Goal: Task Accomplishment & Management: Use online tool/utility

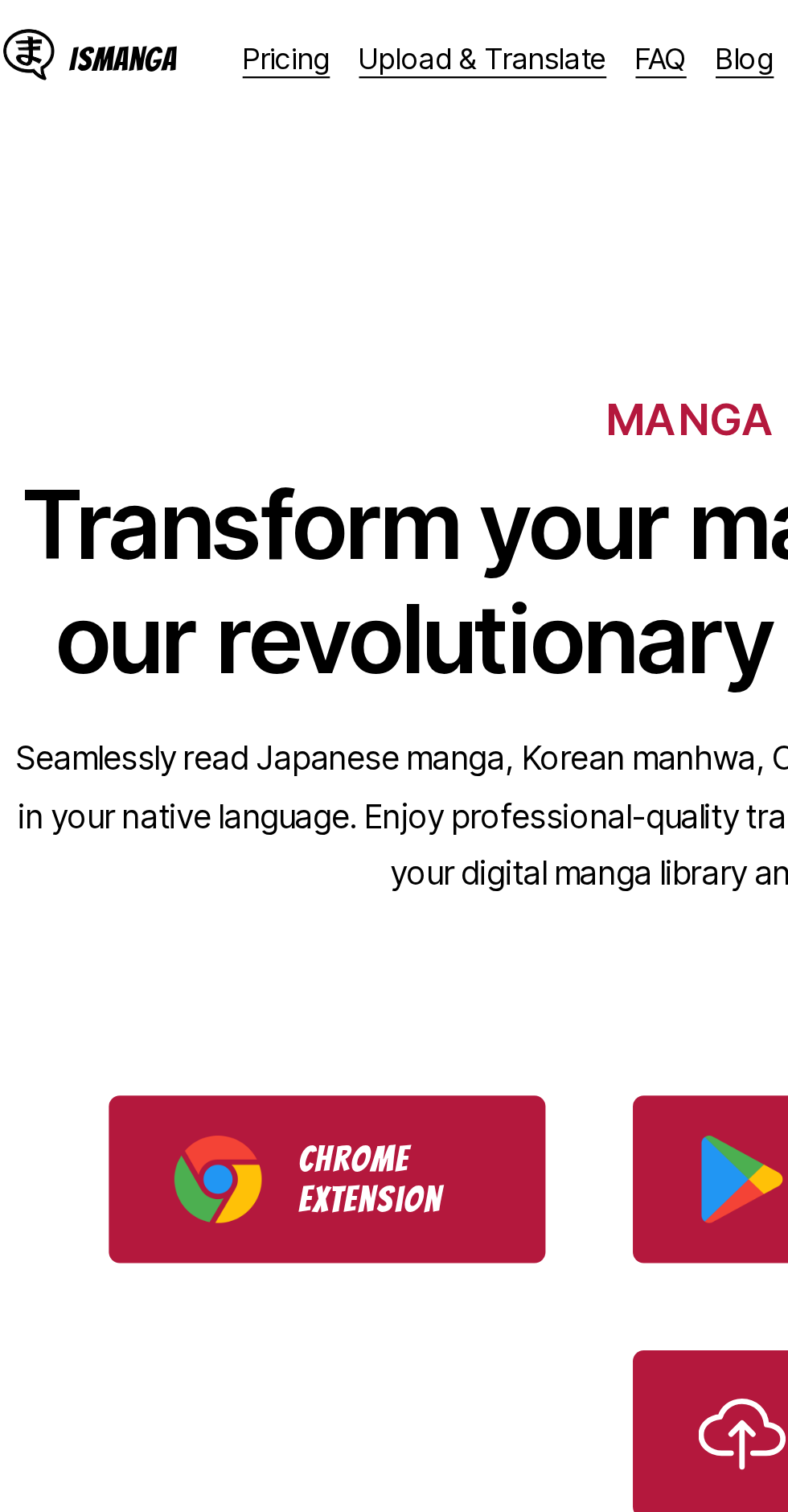
click at [206, 31] on link "Upload & Translate" at bounding box center [231, 25] width 109 height 16
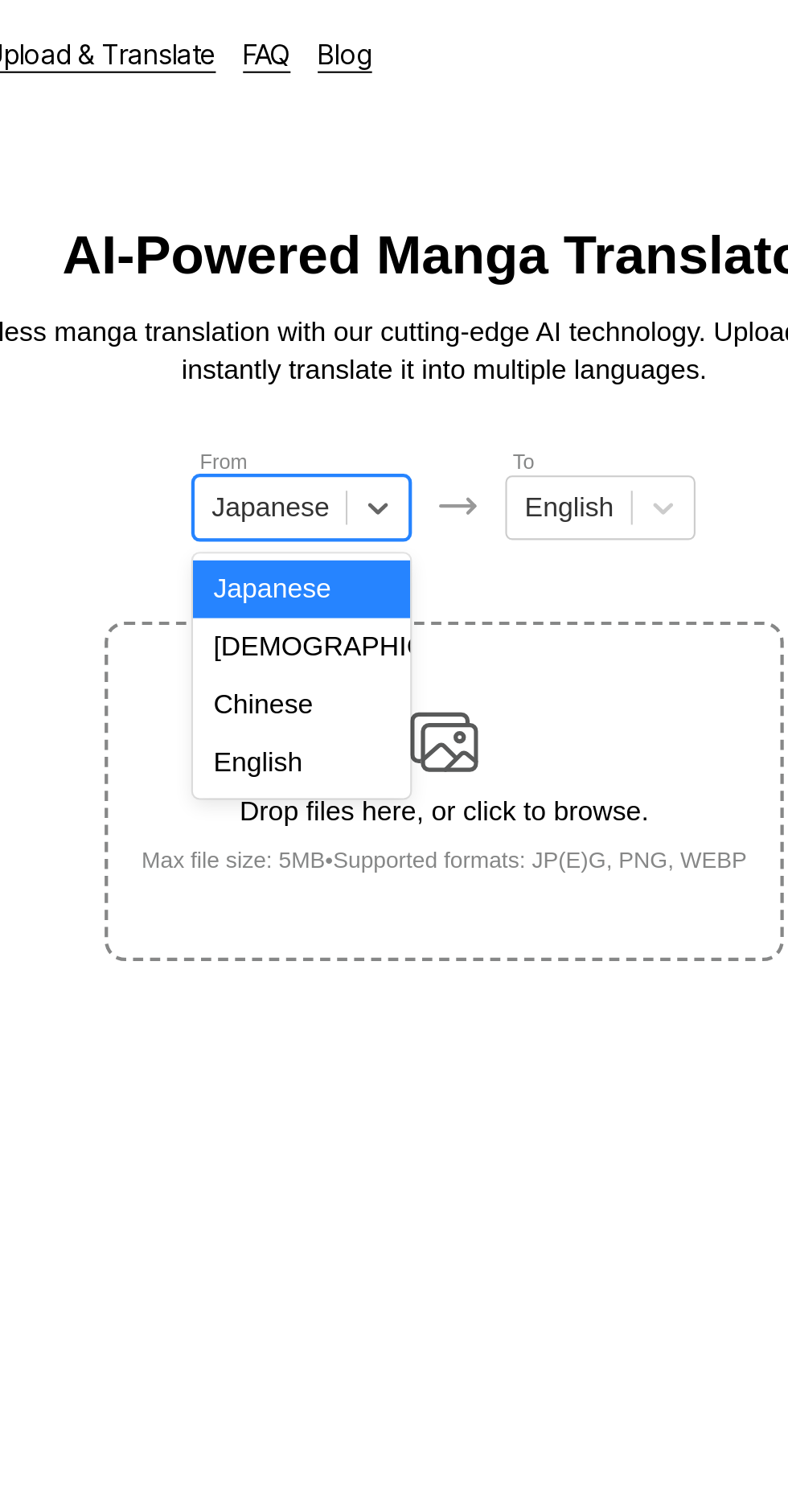
click at [335, 366] on div "English" at bounding box center [326, 361] width 103 height 28
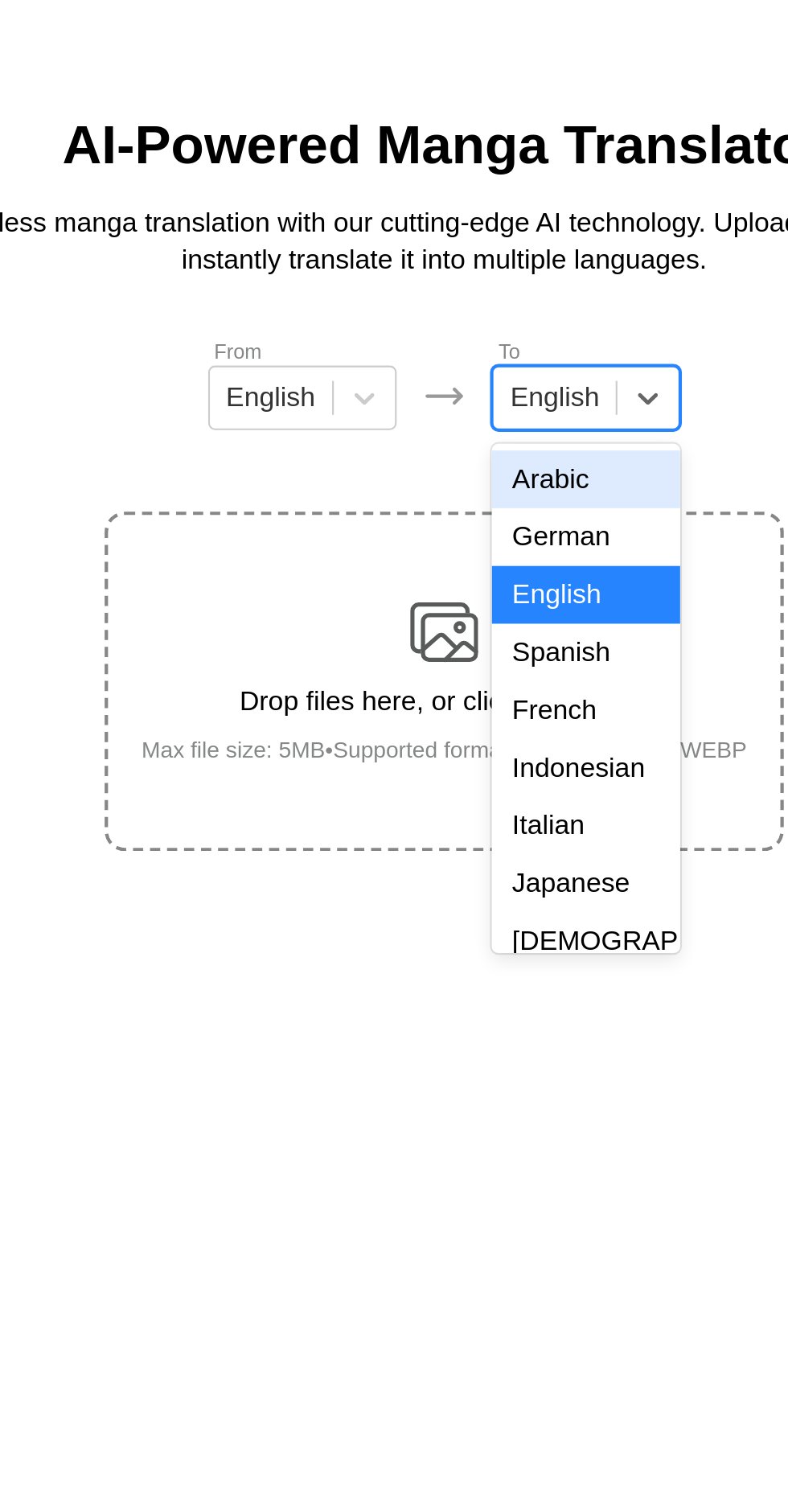
click at [459, 419] on div "Indonesian" at bounding box center [461, 416] width 89 height 28
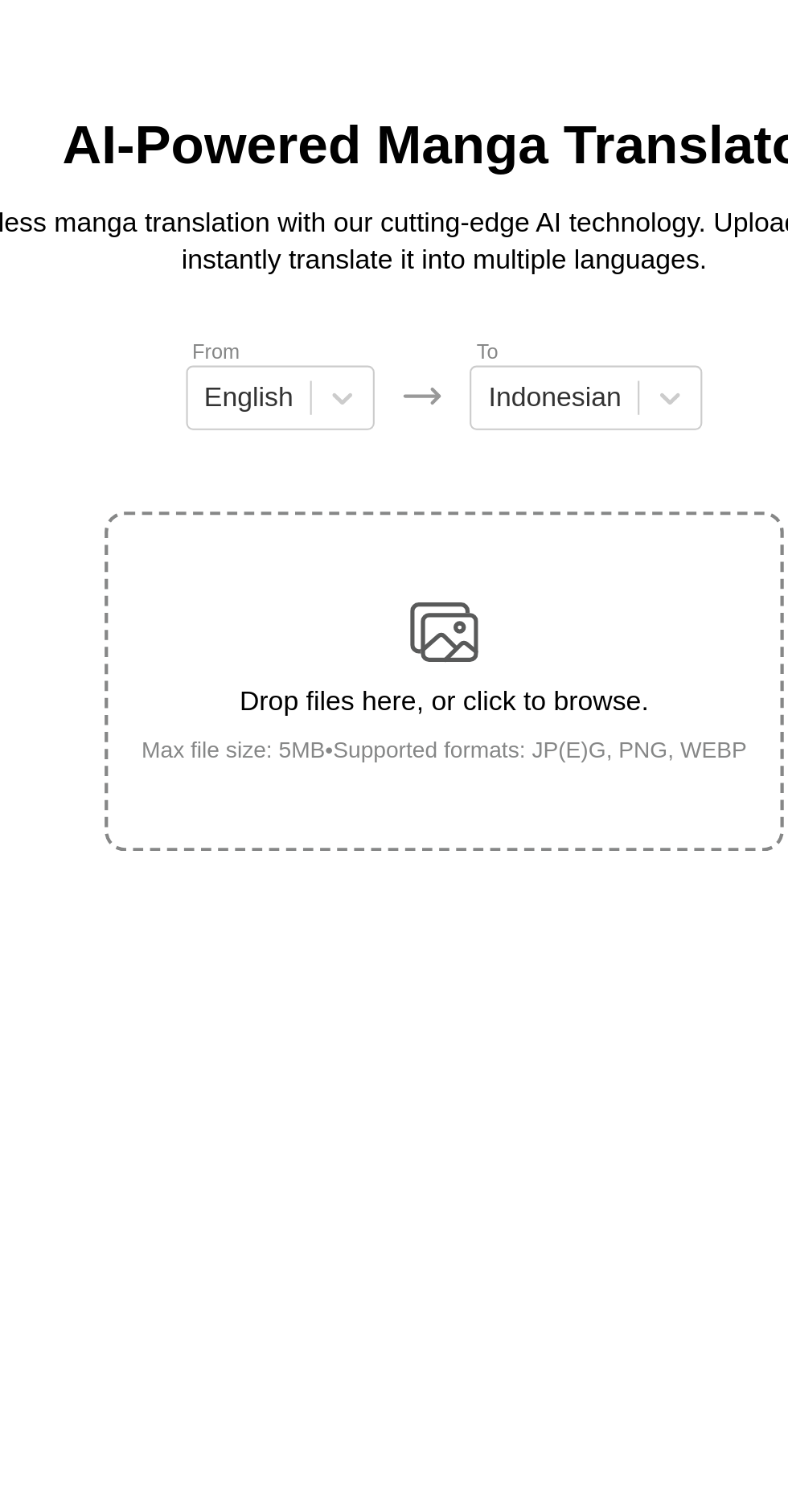
click at [411, 339] on div "Drop files here, or click to browse. Max file size: 5MB • Supported formats: JP…" at bounding box center [394, 374] width 313 height 78
click at [0, 0] on input "Drop files here, or click to browse. Max file size: 5MB • Supported formats: JP…" at bounding box center [0, 0] width 0 height 0
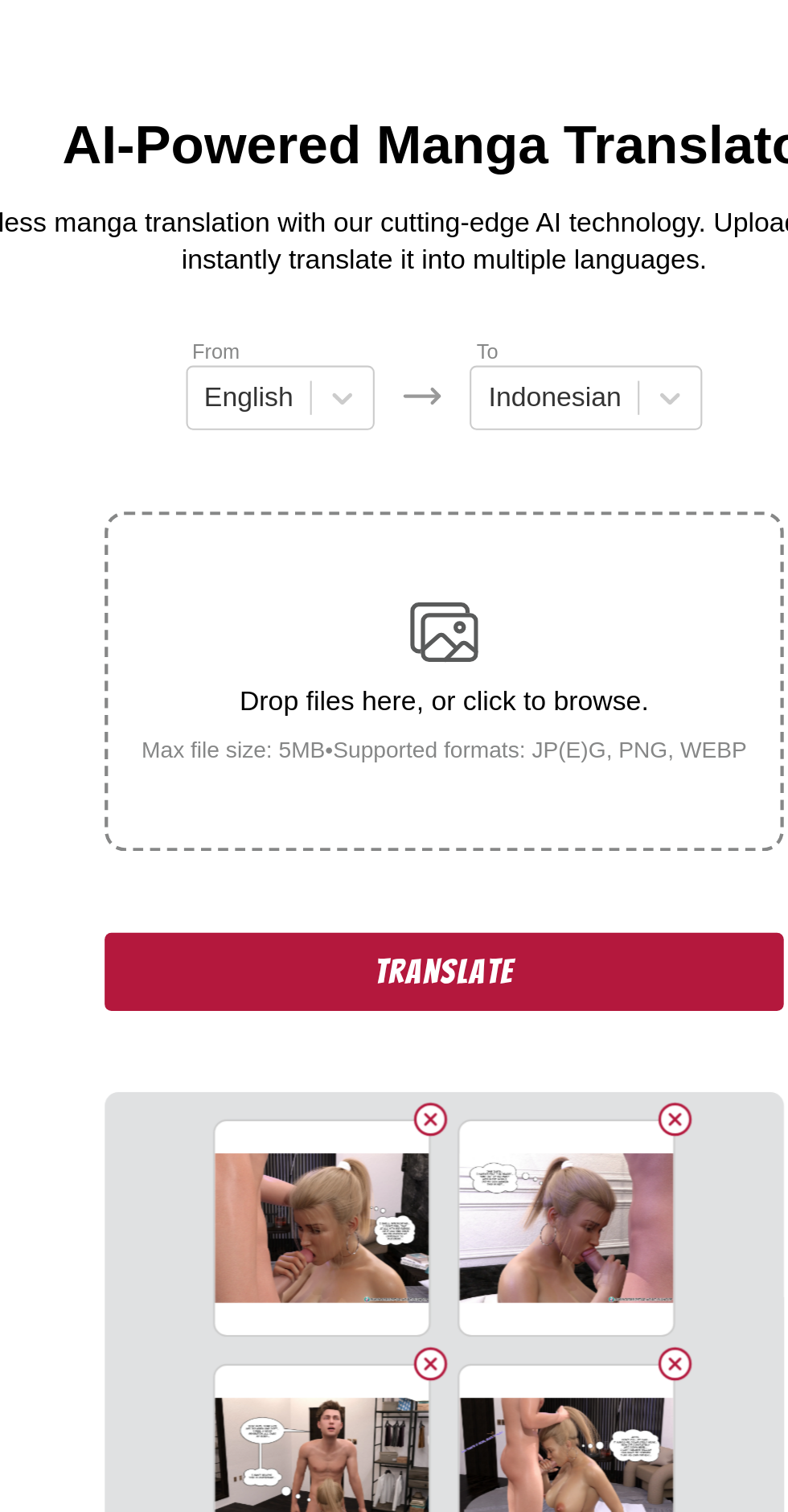
click at [352, 494] on button "Translate" at bounding box center [394, 512] width 321 height 37
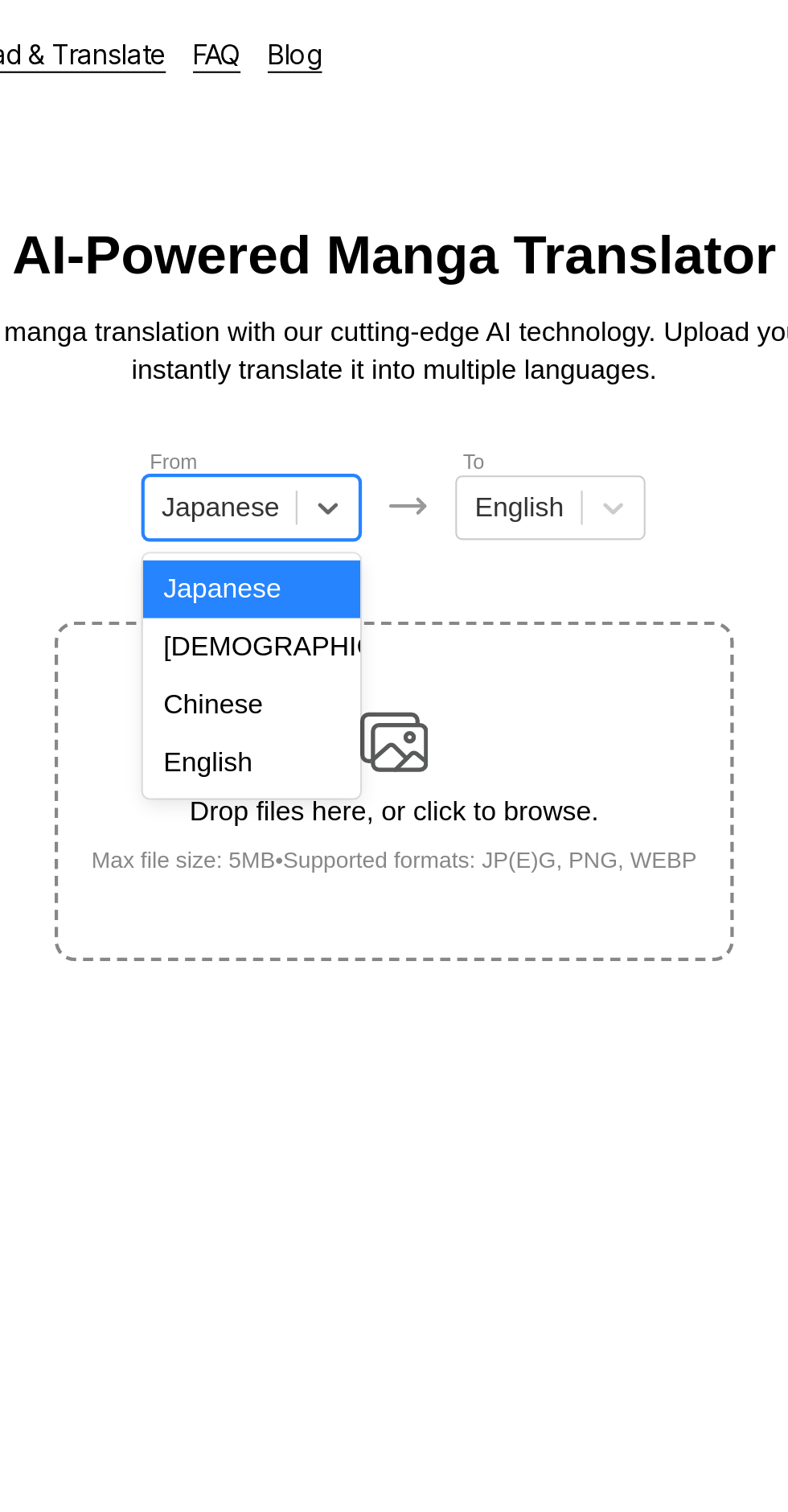
click at [330, 371] on div "English" at bounding box center [326, 361] width 103 height 28
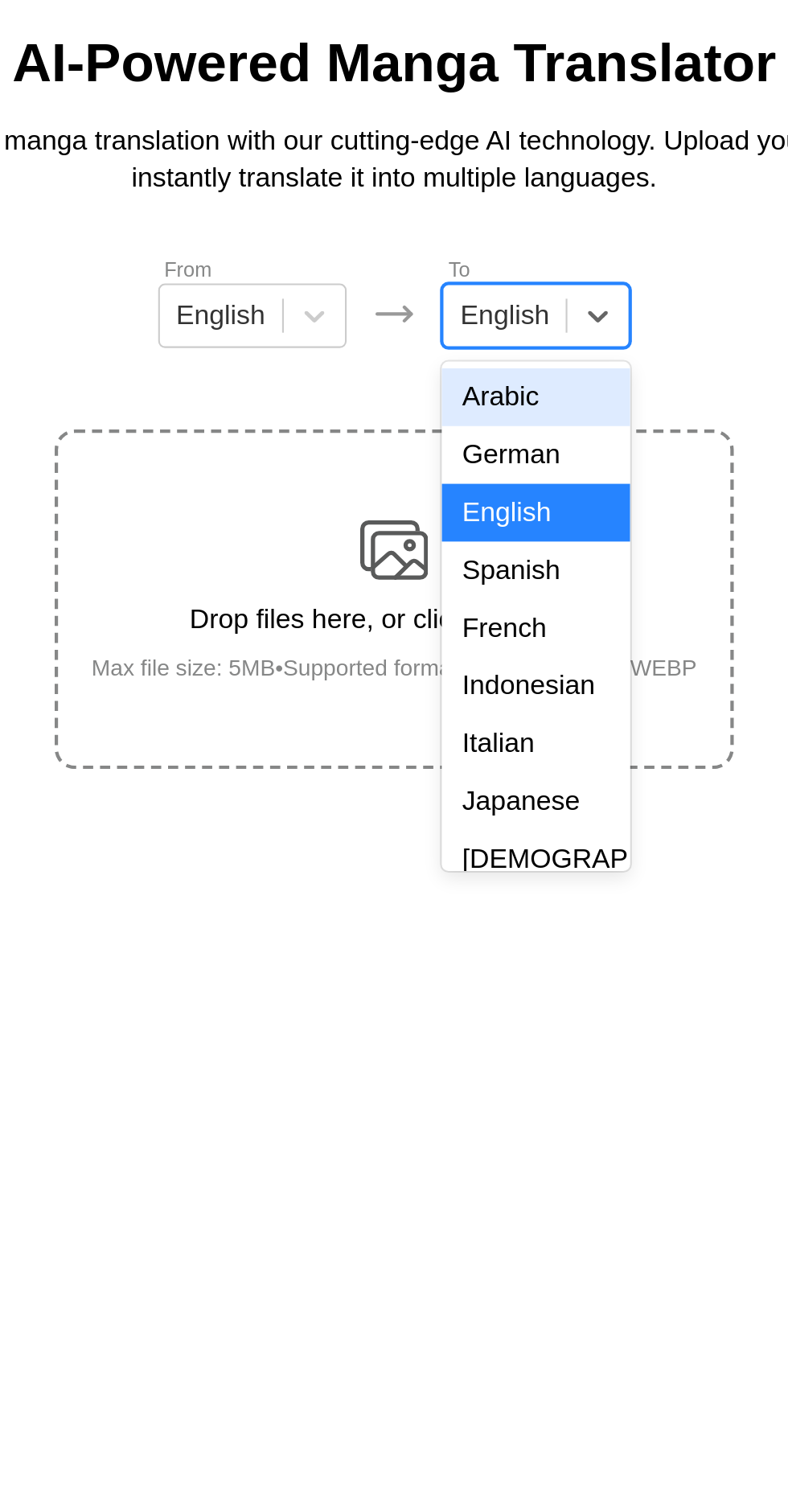
click at [469, 422] on div "Indonesian" at bounding box center [461, 416] width 89 height 28
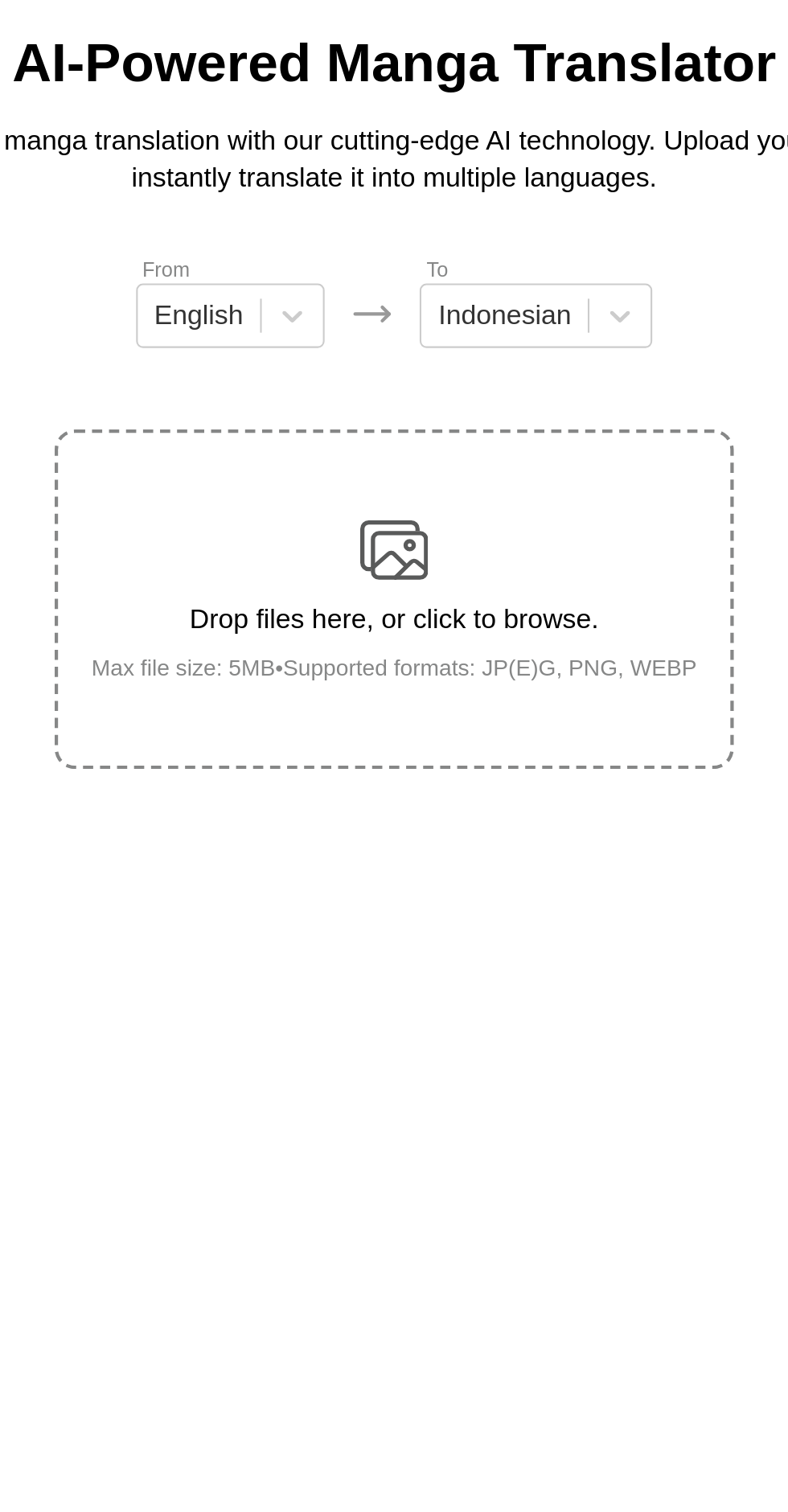
click at [409, 342] on img at bounding box center [394, 351] width 32 height 32
click at [0, 0] on input "Drop files here, or click to browse. Max file size: 5MB • Supported formats: JP…" at bounding box center [0, 0] width 0 height 0
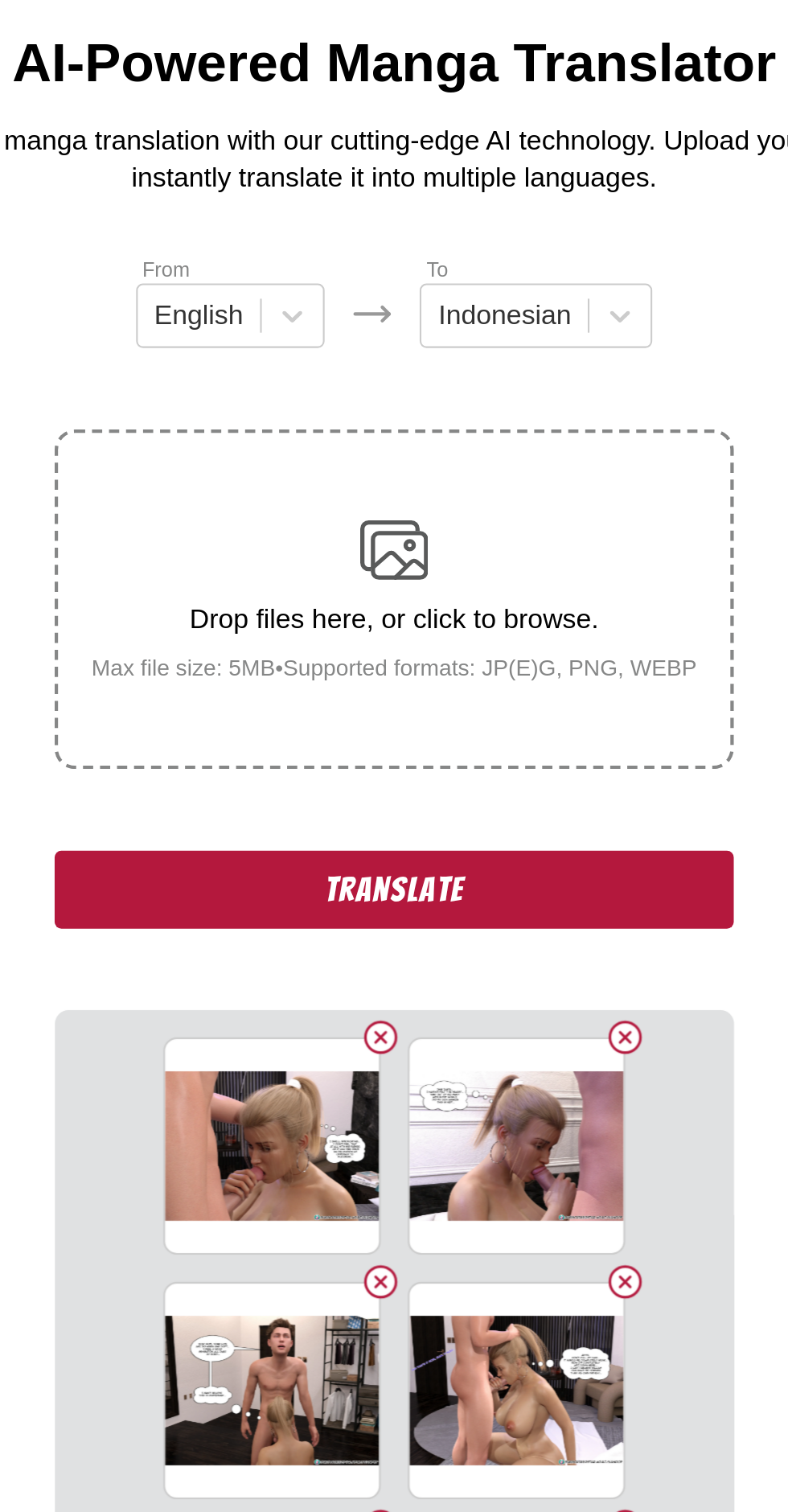
click at [469, 494] on button "Translate" at bounding box center [394, 512] width 321 height 37
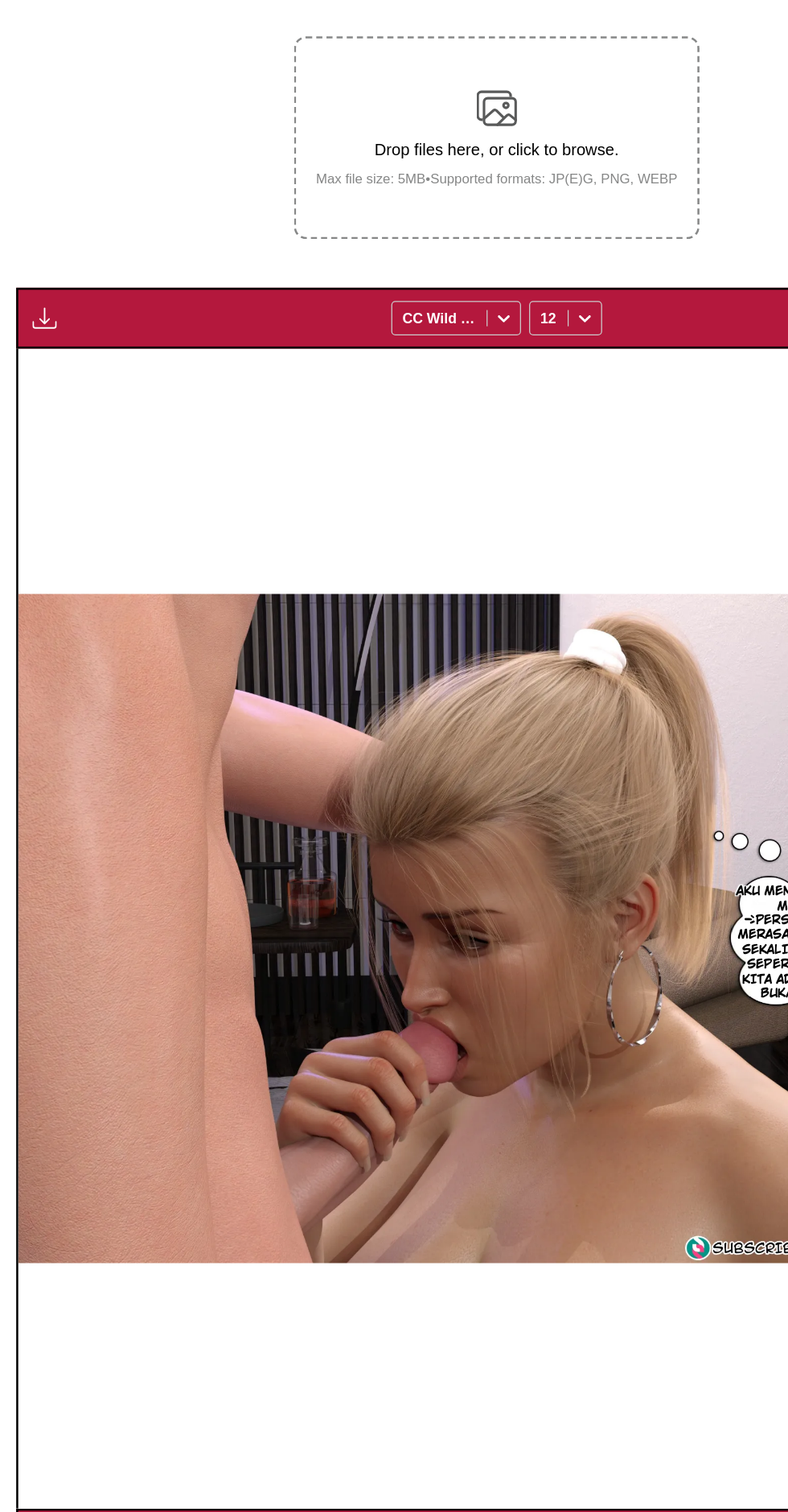
click at [40, 508] on img "button" at bounding box center [35, 518] width 19 height 19
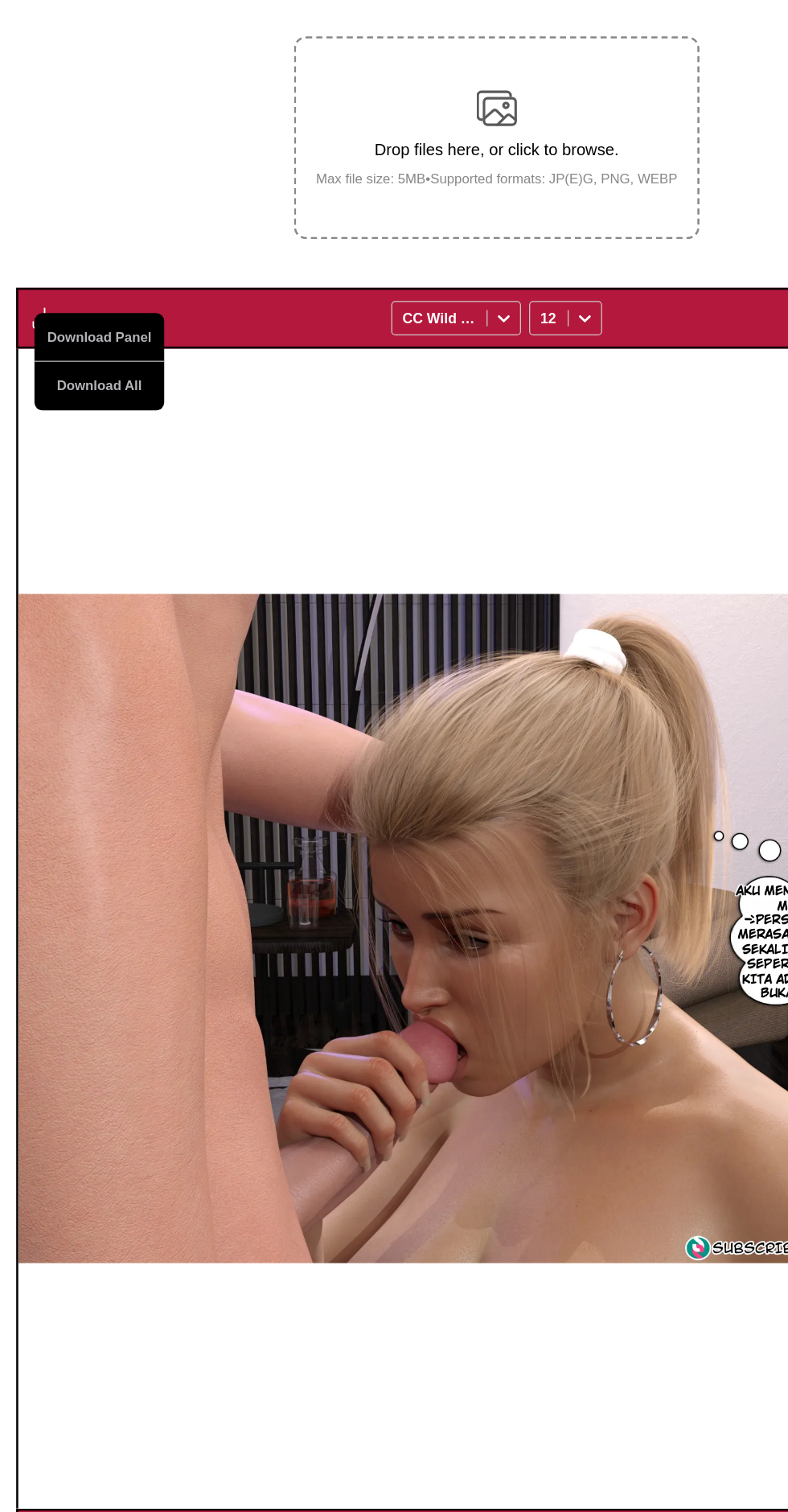
click at [52, 553] on button "Download All" at bounding box center [79, 572] width 103 height 39
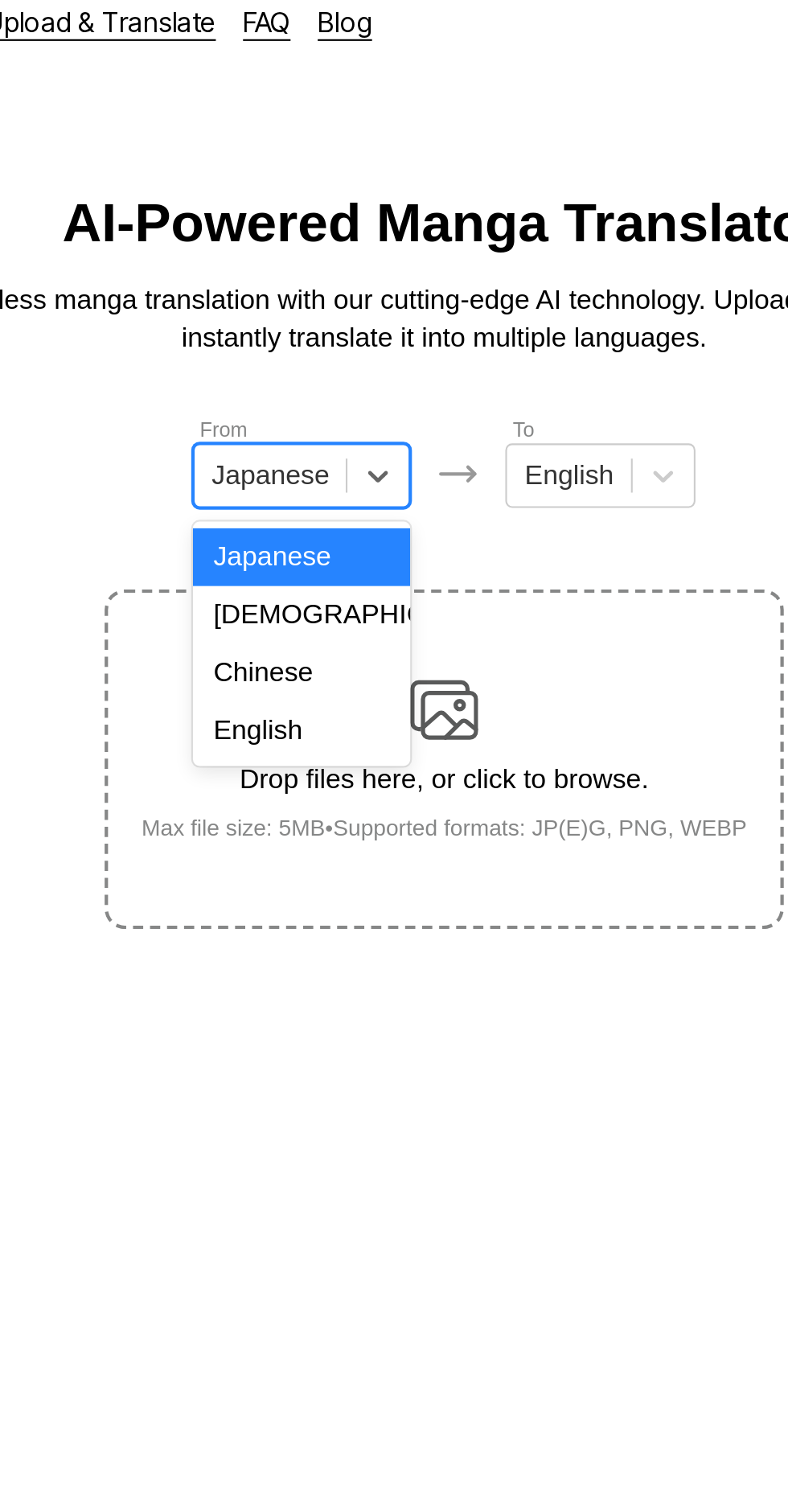
click at [335, 366] on div "English" at bounding box center [326, 361] width 103 height 28
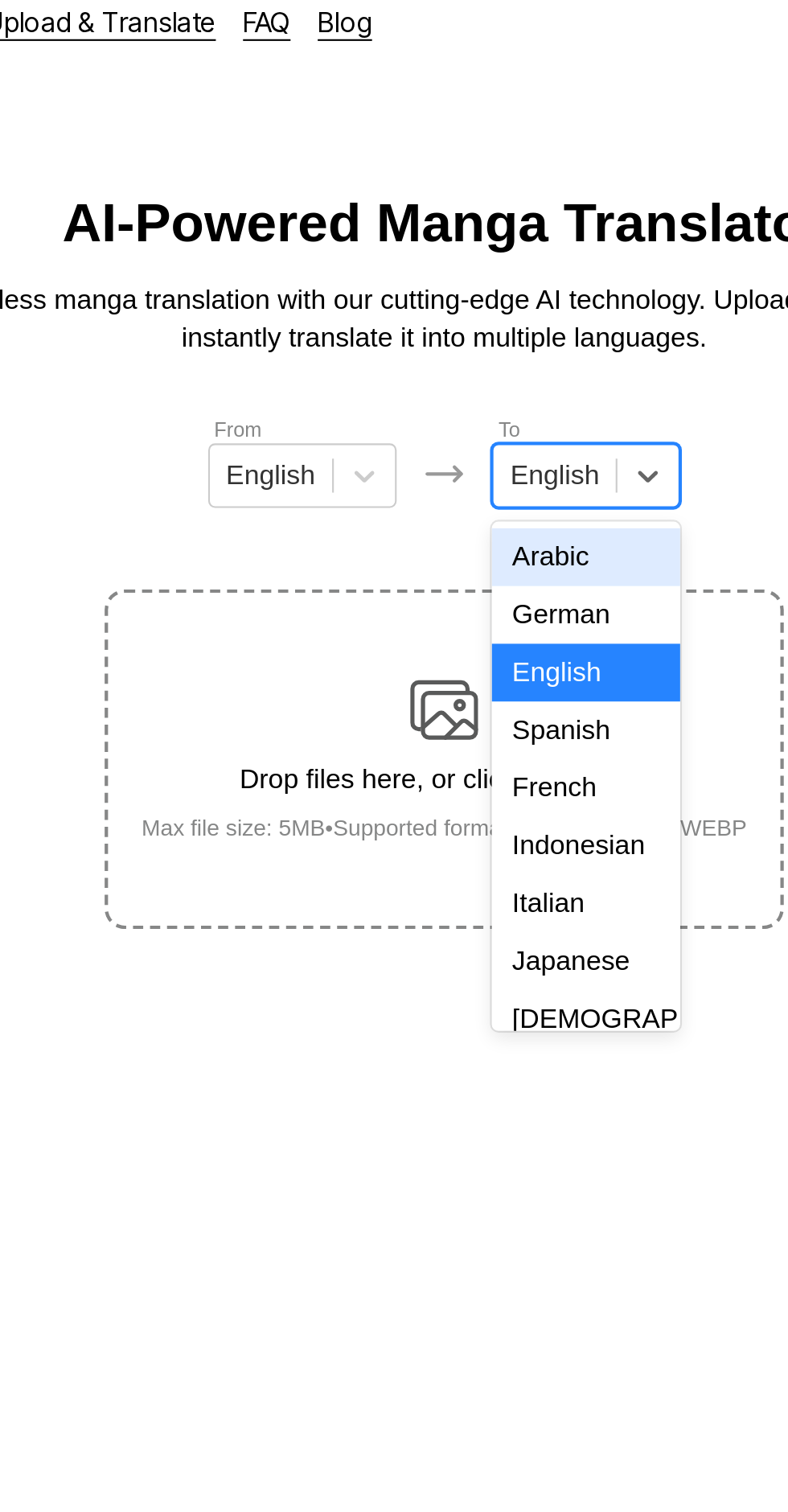
click at [473, 409] on div "Indonesian" at bounding box center [461, 416] width 89 height 28
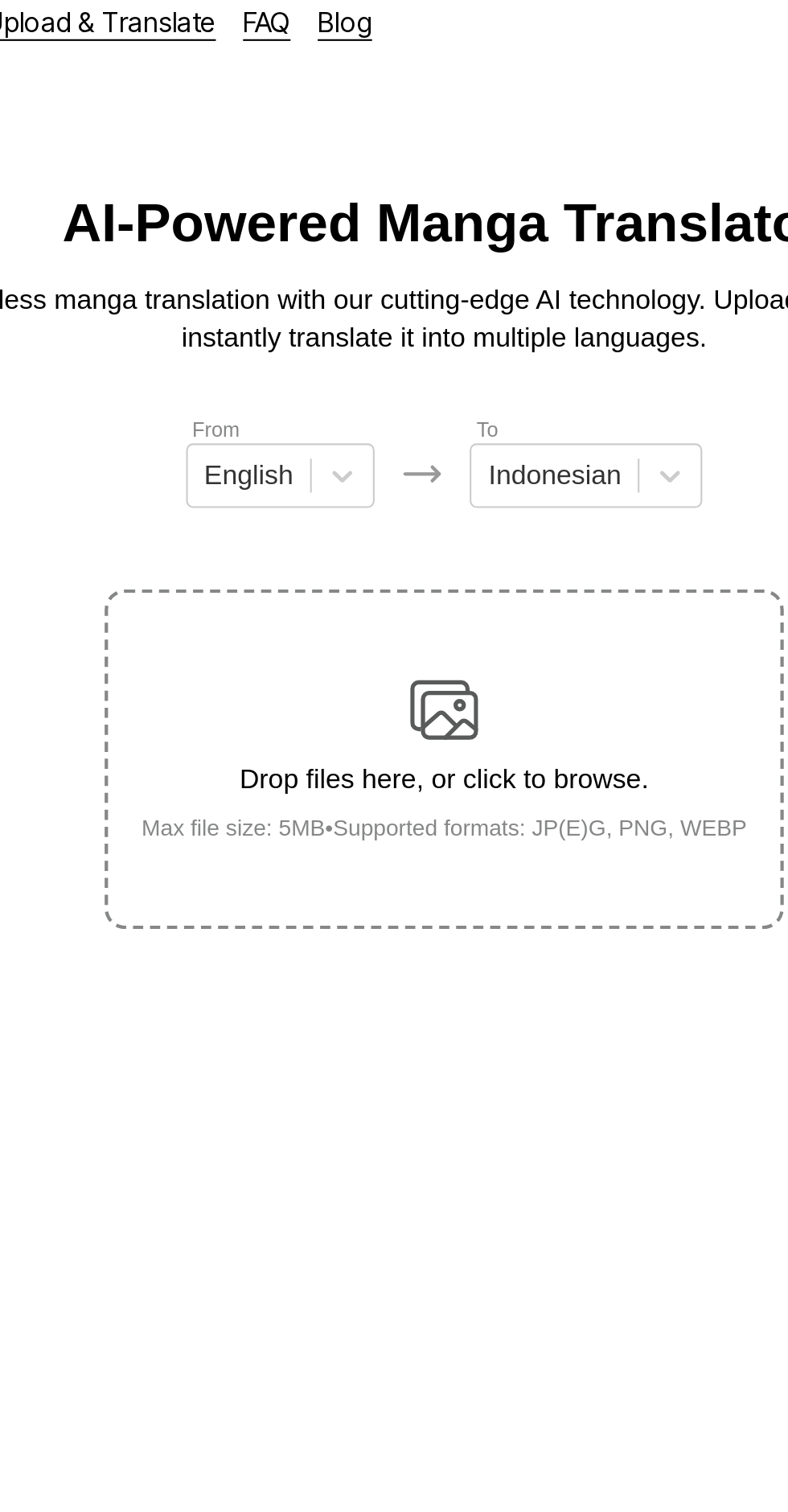
click at [414, 338] on div "Drop files here, or click to browse. Max file size: 5MB • Supported formats: JP…" at bounding box center [394, 374] width 313 height 78
click at [0, 0] on input "Drop files here, or click to browse. Max file size: 5MB • Supported formats: JP…" at bounding box center [0, 0] width 0 height 0
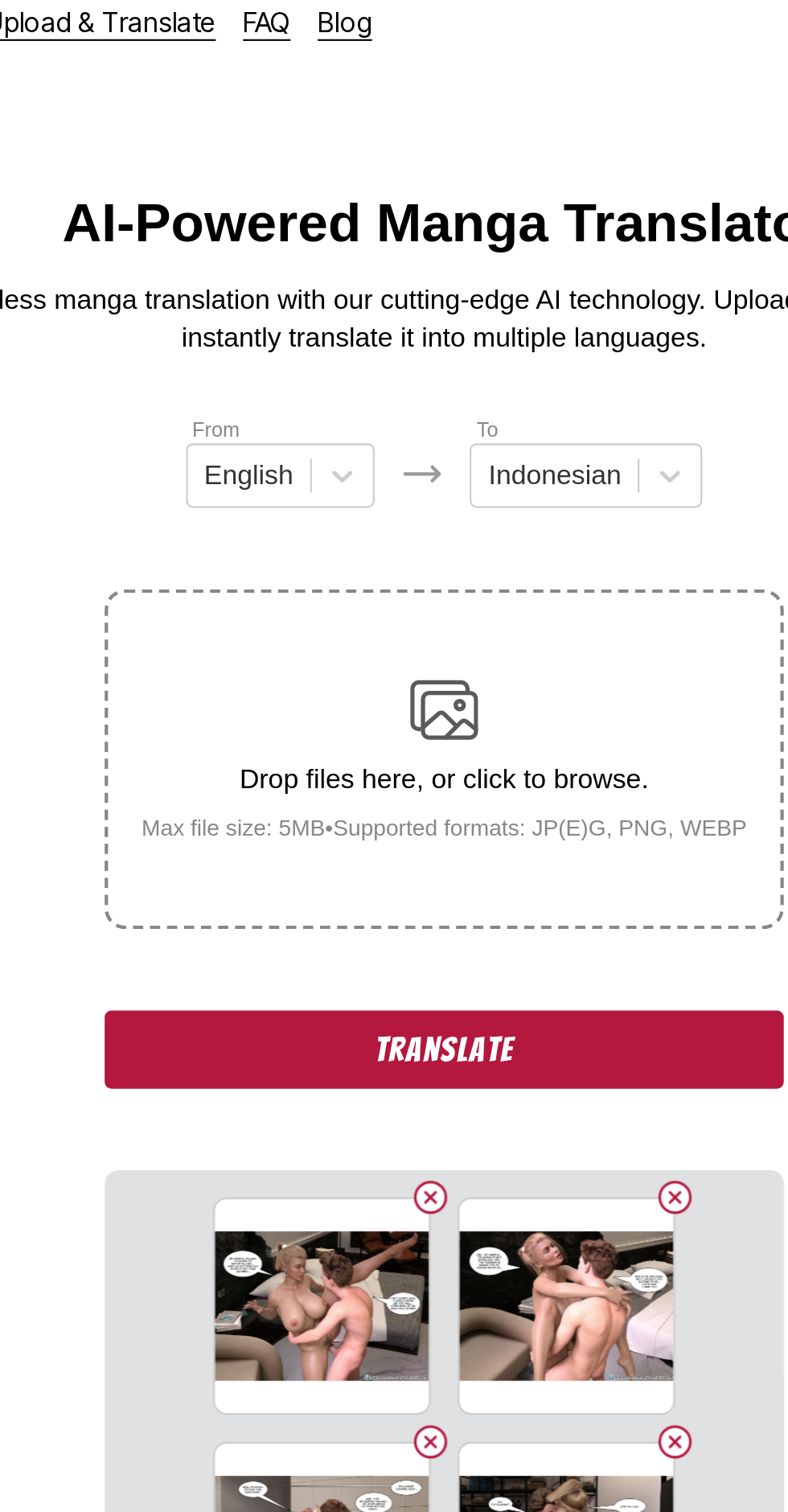
click at [278, 494] on button "Translate" at bounding box center [394, 512] width 321 height 37
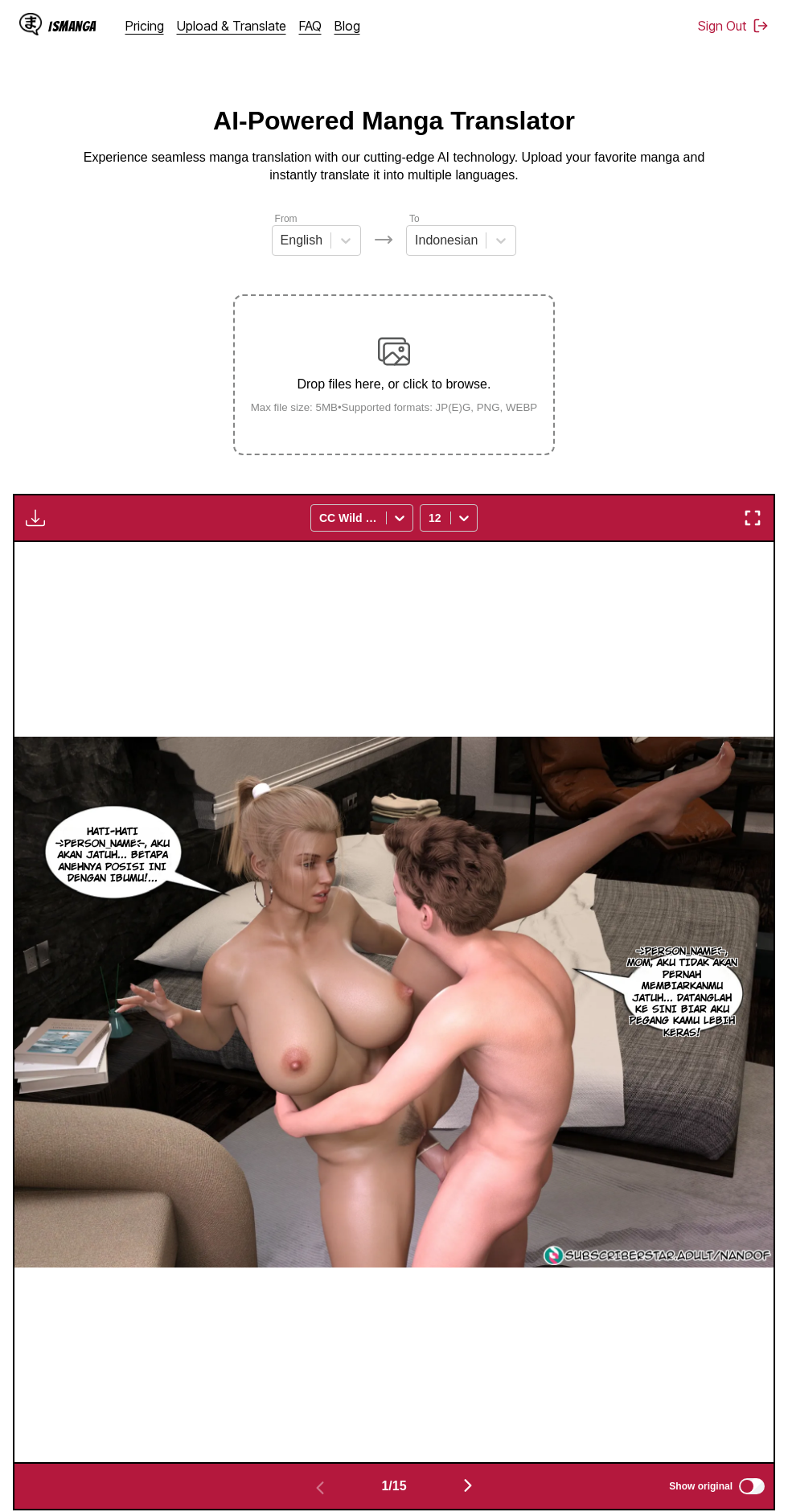
click at [28, 508] on img "button" at bounding box center [35, 518] width 19 height 19
click at [62, 553] on button "Download All" at bounding box center [79, 572] width 103 height 39
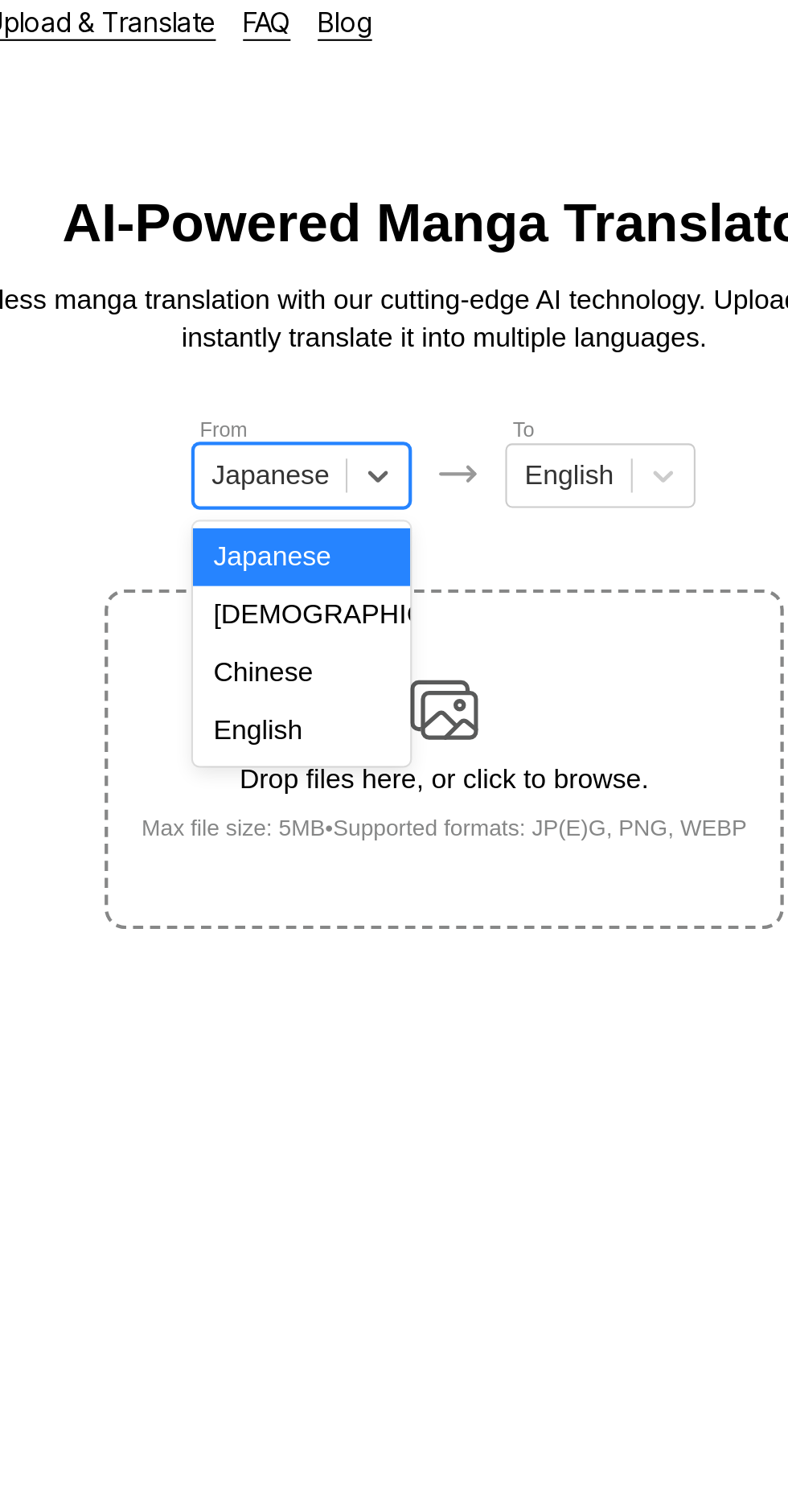
click at [339, 364] on div "English" at bounding box center [326, 361] width 103 height 28
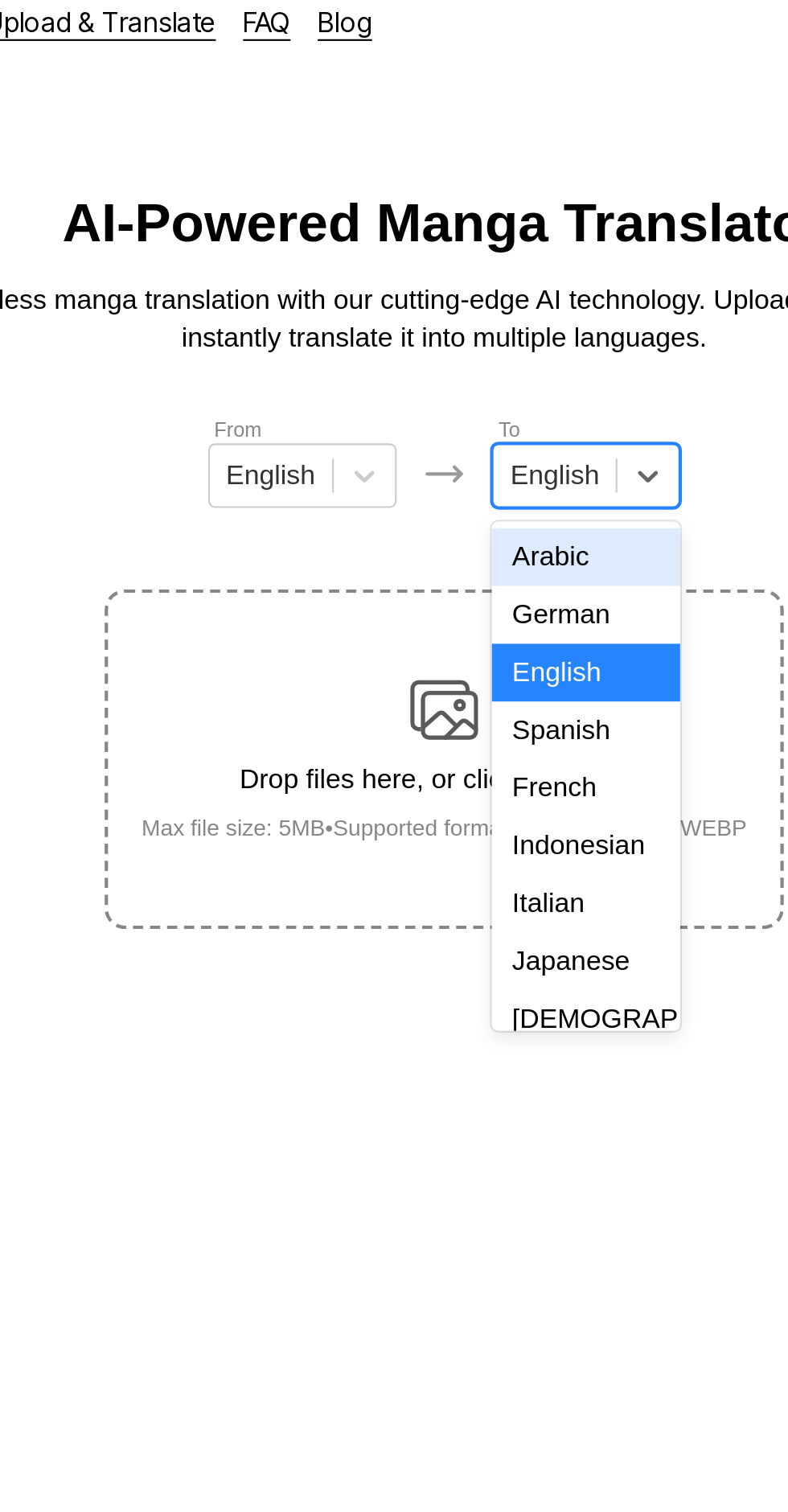
click at [468, 411] on div "Indonesian" at bounding box center [461, 416] width 89 height 28
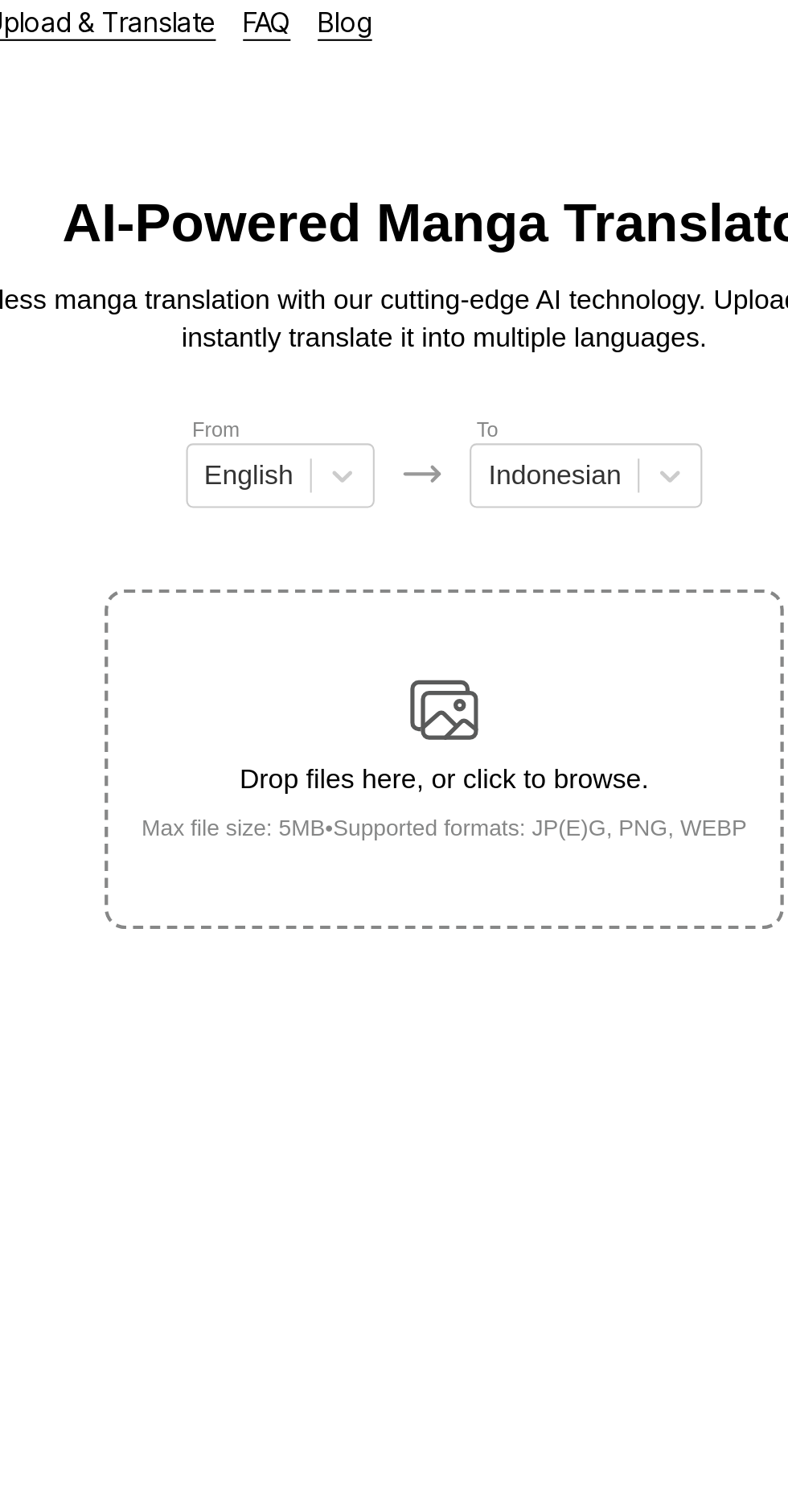
click at [403, 335] on img at bounding box center [394, 351] width 32 height 32
click at [0, 0] on input "Drop files here, or click to browse. Max file size: 5MB • Supported formats: JP…" at bounding box center [0, 0] width 0 height 0
click at [383, 340] on img at bounding box center [394, 351] width 32 height 32
click at [0, 0] on input "Drop files here, or click to browse. Max file size: 5MB • Supported formats: JP…" at bounding box center [0, 0] width 0 height 0
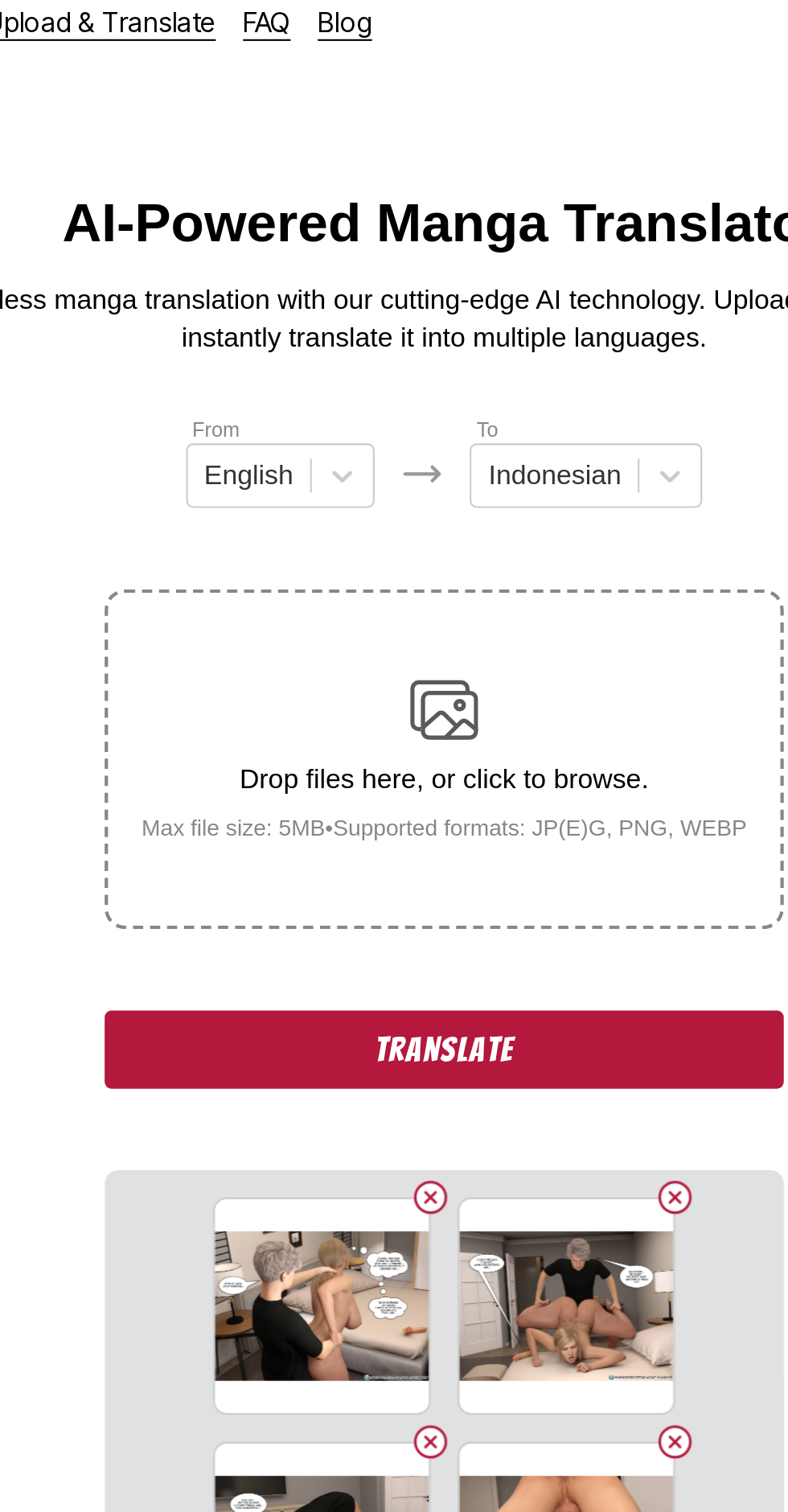
click at [287, 494] on button "Translate" at bounding box center [394, 512] width 321 height 37
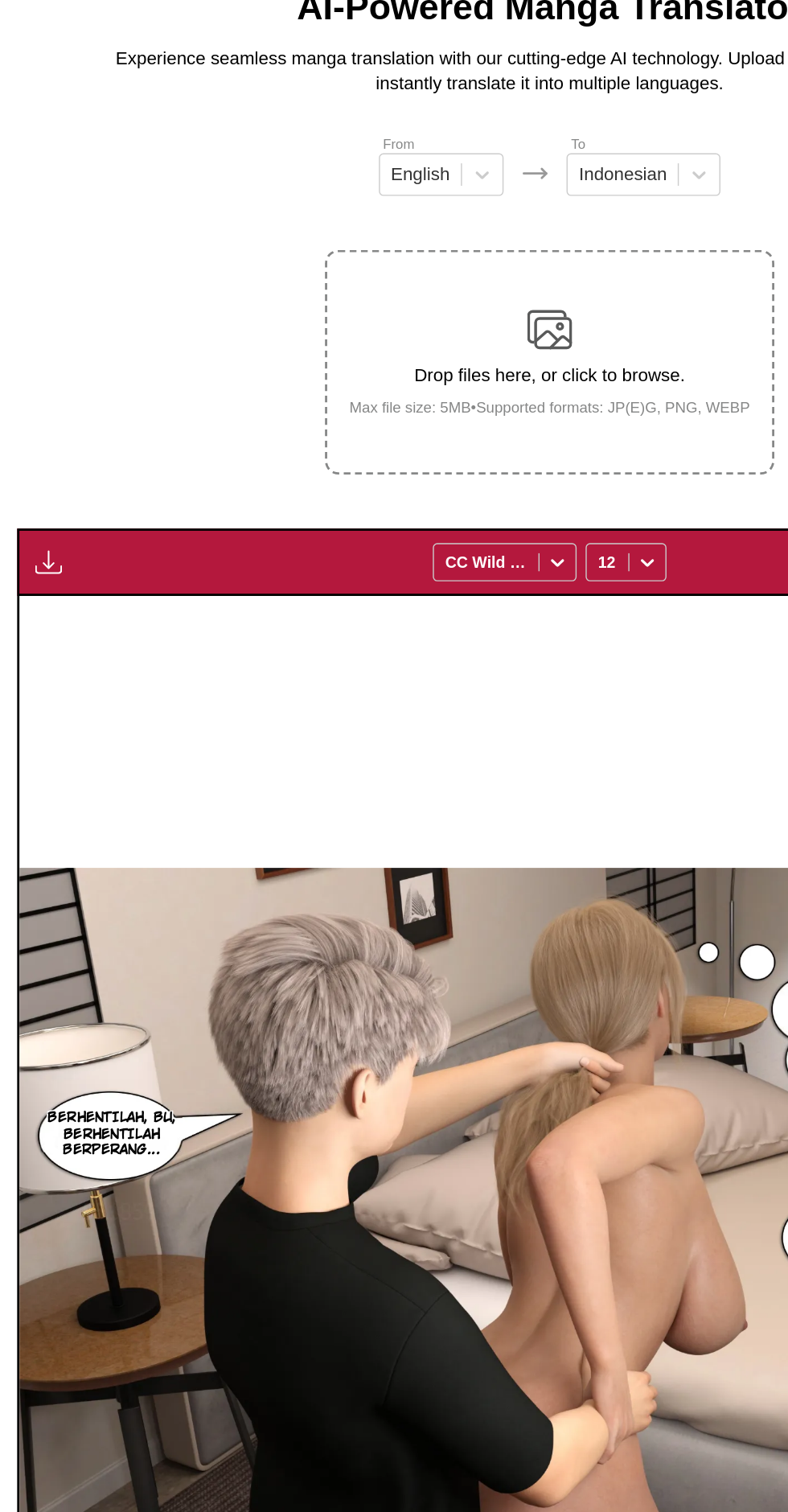
click at [26, 508] on img "button" at bounding box center [35, 518] width 19 height 19
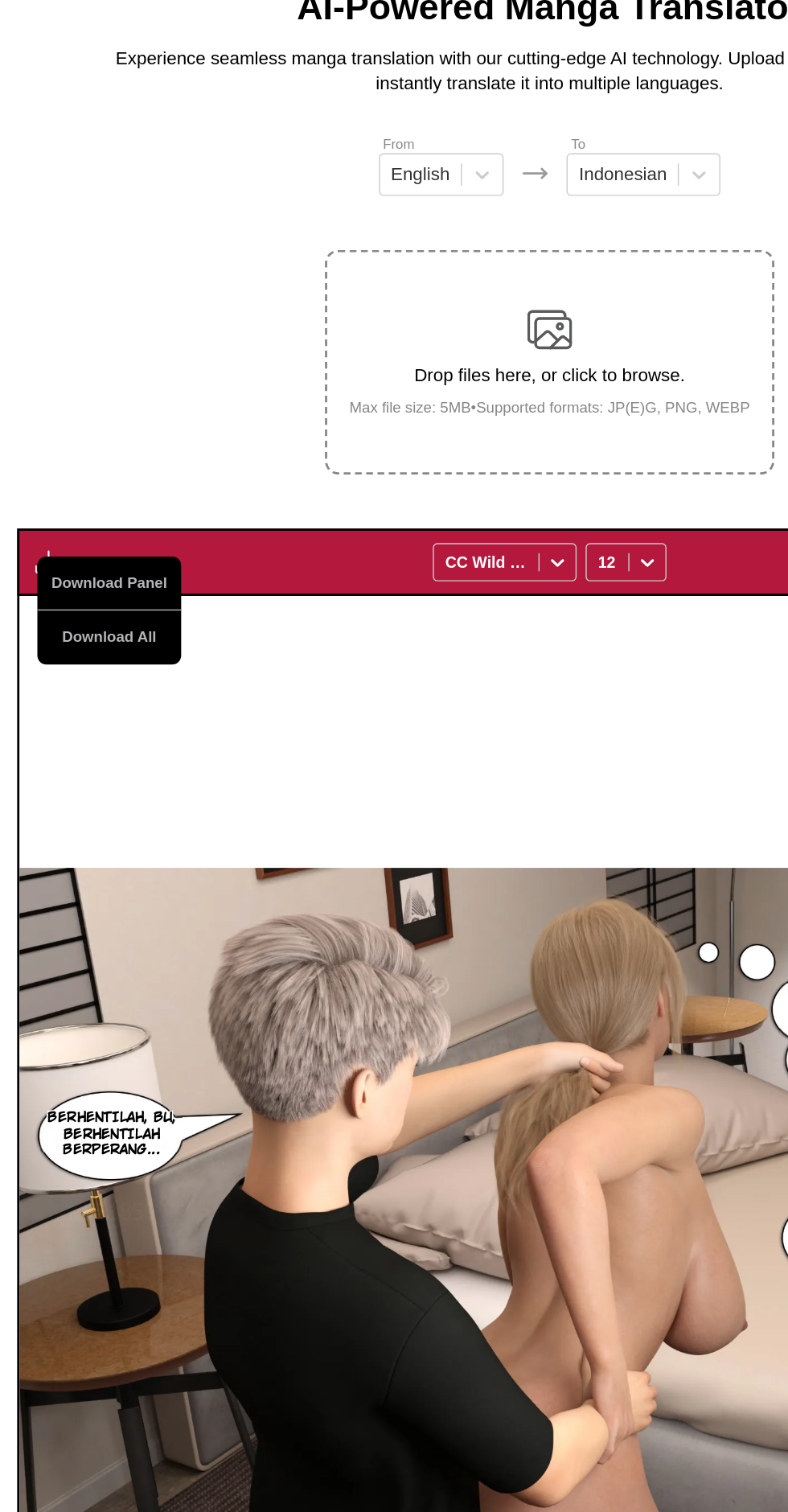
click at [40, 553] on button "Download All" at bounding box center [79, 572] width 103 height 39
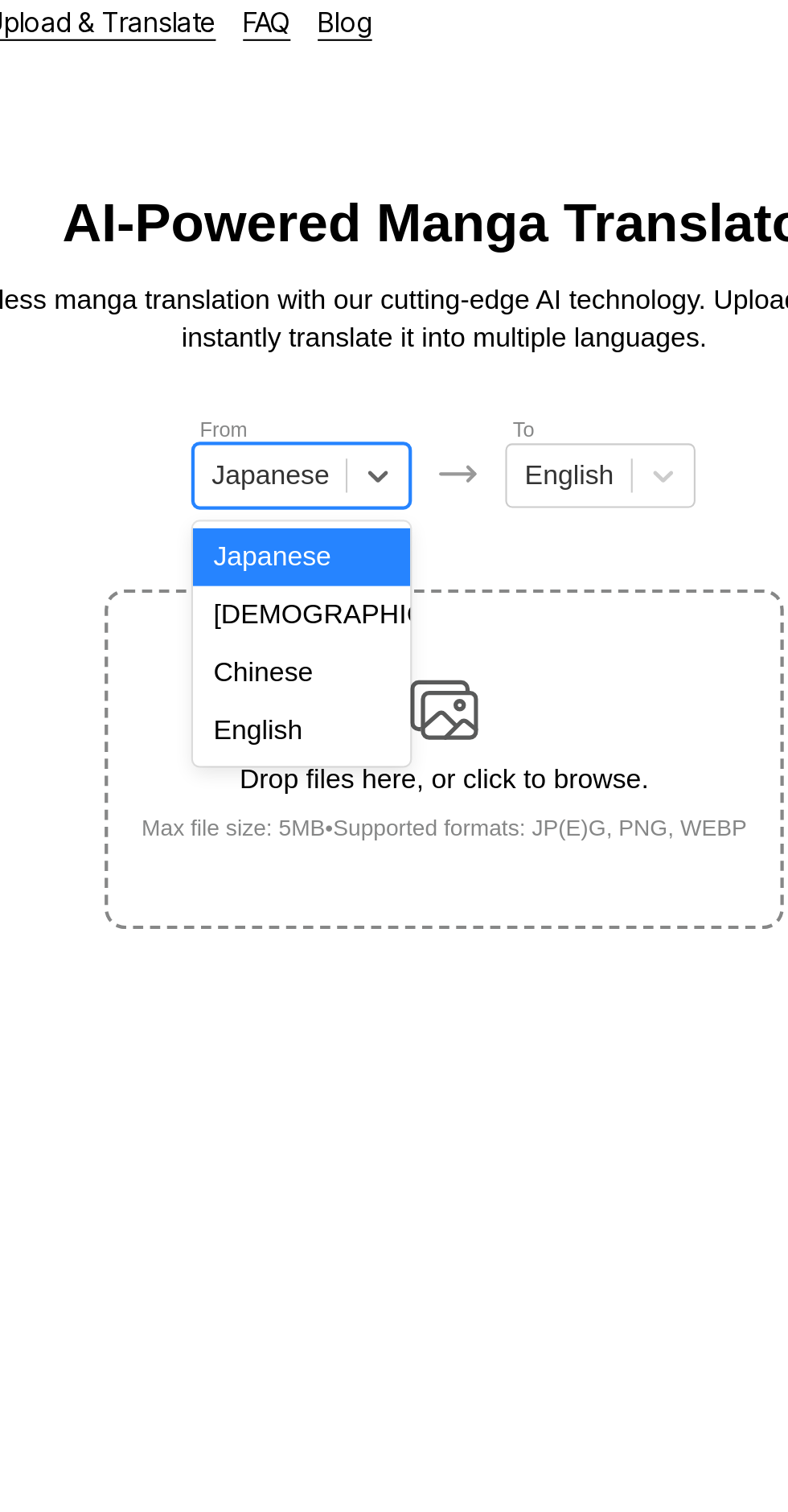
click at [332, 365] on div "English" at bounding box center [326, 361] width 103 height 28
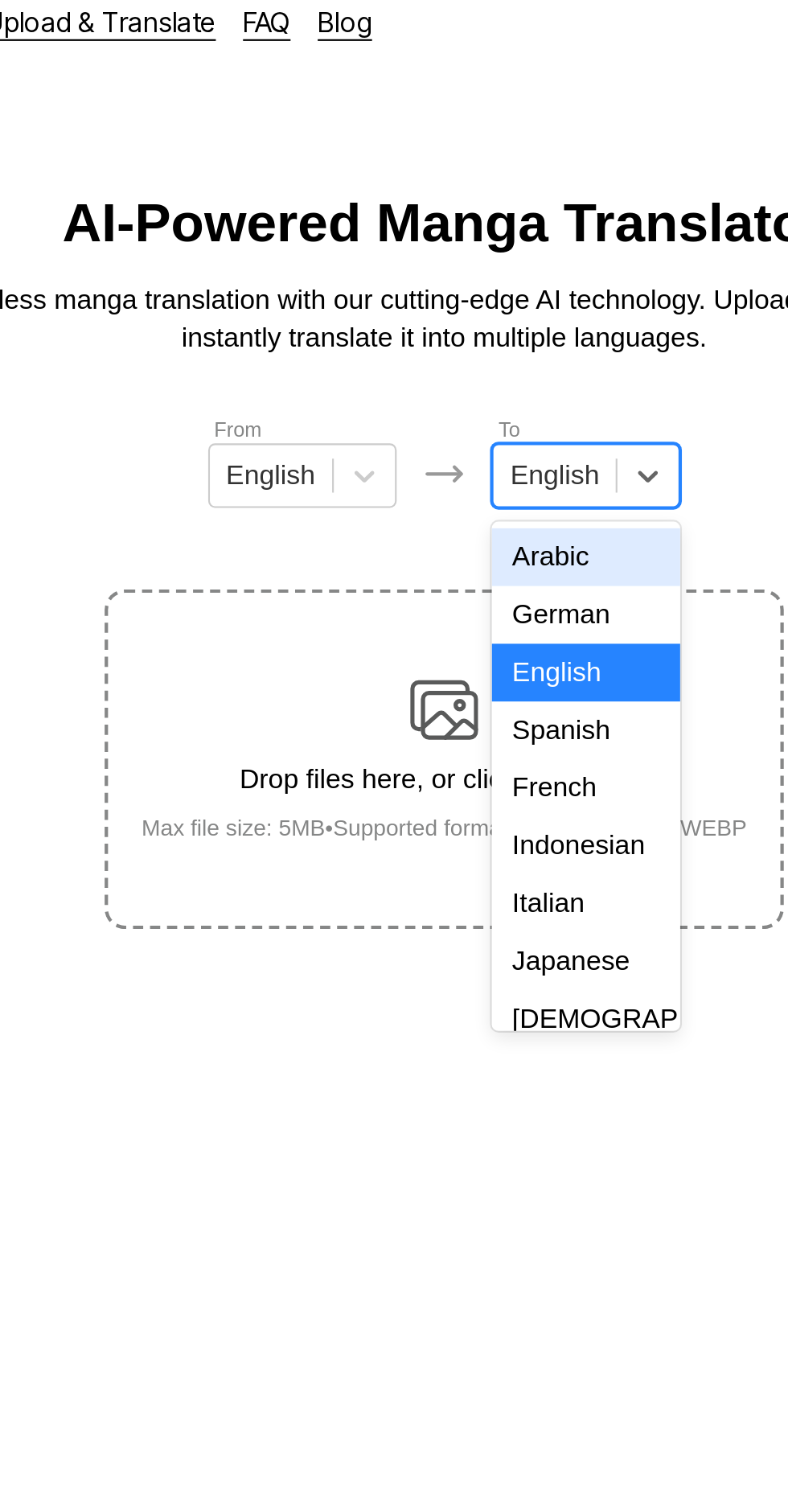
click at [465, 406] on div "Indonesian" at bounding box center [461, 416] width 89 height 28
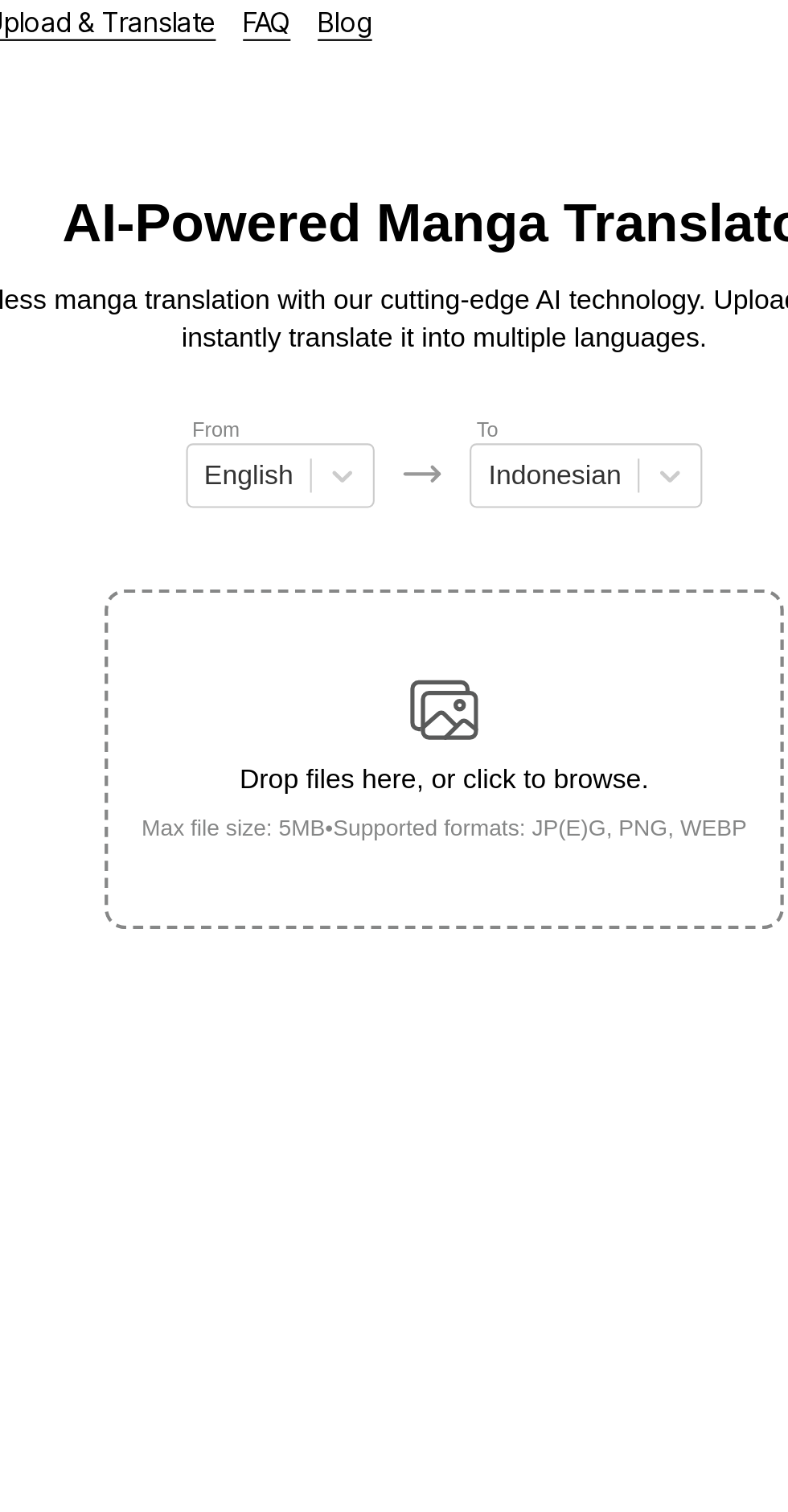
click at [401, 335] on img at bounding box center [394, 351] width 32 height 32
click at [0, 0] on input "Drop files here, or click to browse. Max file size: 5MB • Supported formats: JP…" at bounding box center [0, 0] width 0 height 0
